Goal: Task Accomplishment & Management: Manage account settings

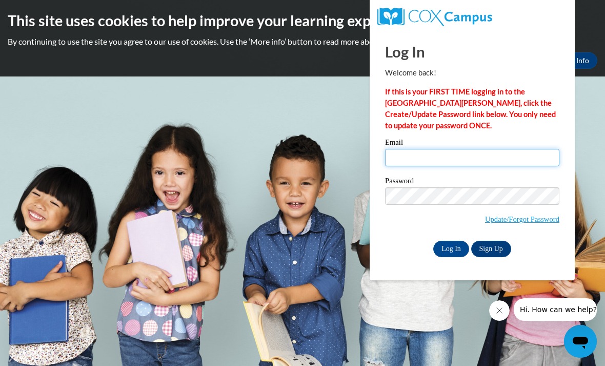
click at [420, 157] on input "Email" at bounding box center [472, 157] width 174 height 17
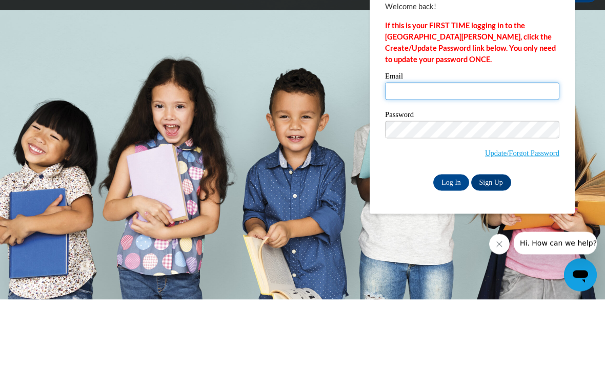
type input "[EMAIL_ADDRESS][DOMAIN_NAME]"
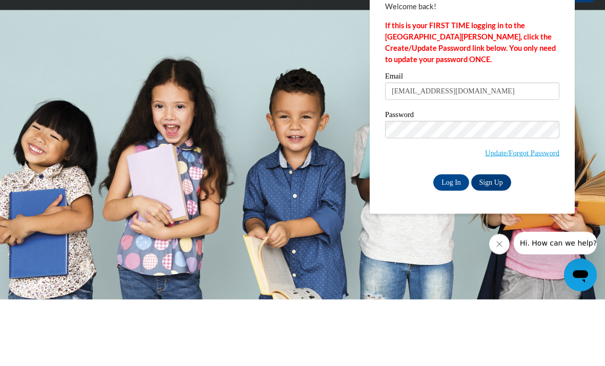
click at [420, 241] on input "Log In" at bounding box center [451, 249] width 36 height 16
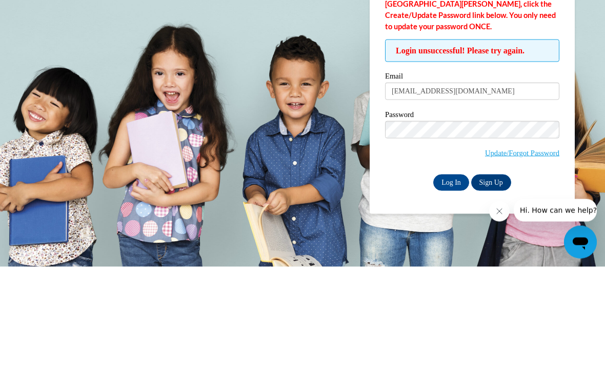
click at [451, 273] on input "Log In" at bounding box center [451, 281] width 36 height 16
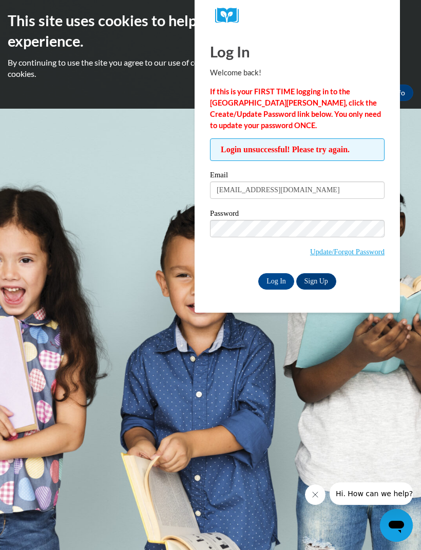
click at [277, 283] on input "Log In" at bounding box center [276, 281] width 36 height 16
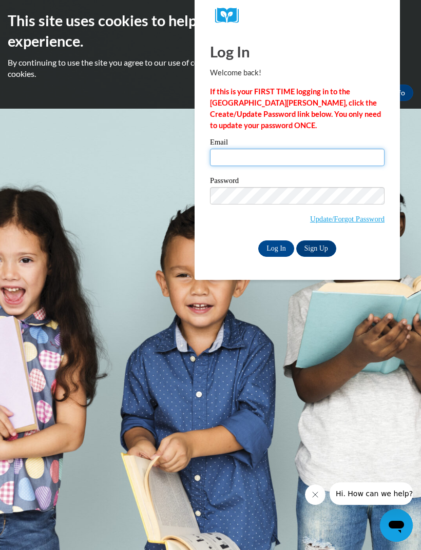
type input "[EMAIL_ADDRESS][DOMAIN_NAME]"
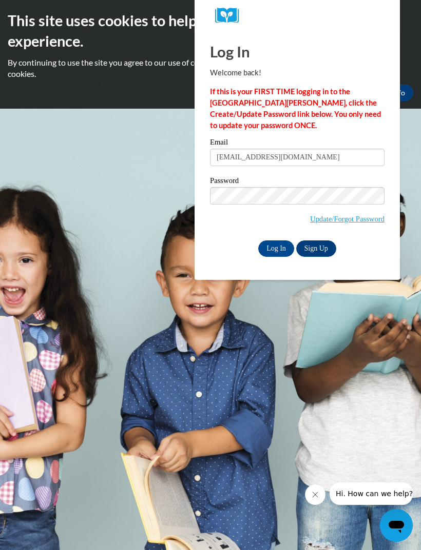
click at [281, 251] on input "Log In" at bounding box center [276, 249] width 36 height 16
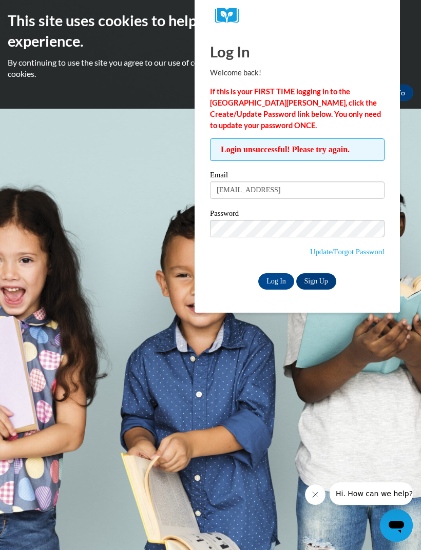
type input "[EMAIL_ADDRESS][DOMAIN_NAME]"
click at [274, 280] on input "Log In" at bounding box center [276, 281] width 36 height 16
